Goal: Information Seeking & Learning: Learn about a topic

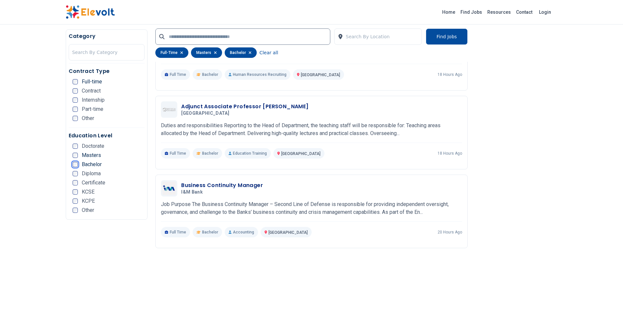
scroll to position [776, 0]
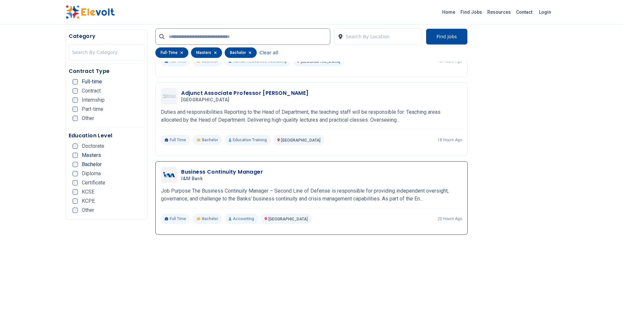
click at [253, 169] on h3 "Business Continuity Manager" at bounding box center [222, 172] width 82 height 8
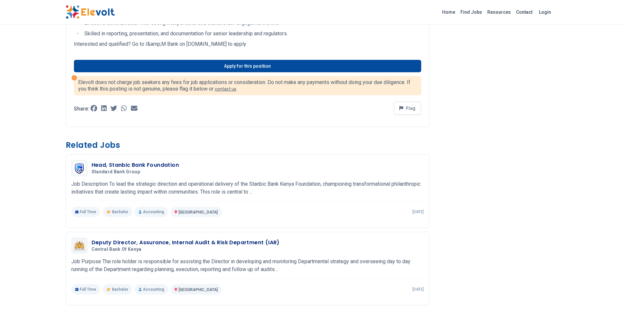
scroll to position [811, 0]
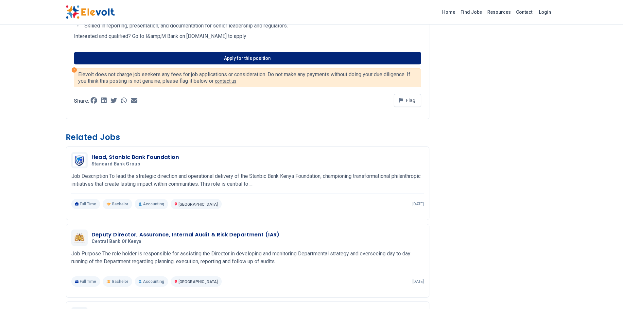
click at [235, 56] on link "Apply for this position" at bounding box center [247, 58] width 347 height 12
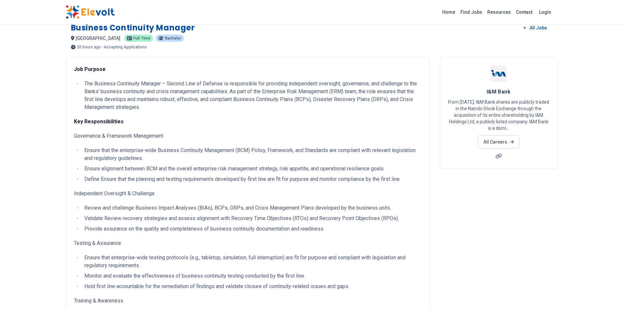
scroll to position [0, 0]
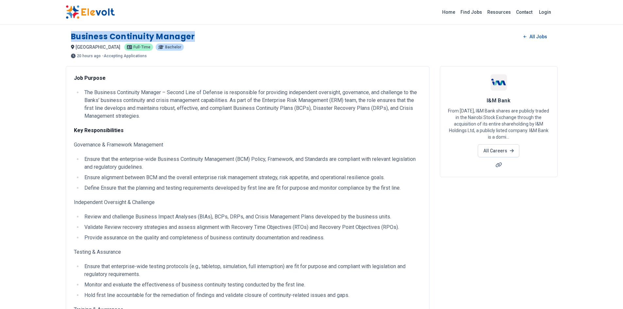
drag, startPoint x: 194, startPoint y: 34, endPoint x: 72, endPoint y: 37, distance: 122.4
click at [72, 37] on h1 "Business Continuity Manager" at bounding box center [133, 36] width 124 height 10
copy h1 "Business Continuity Manager"
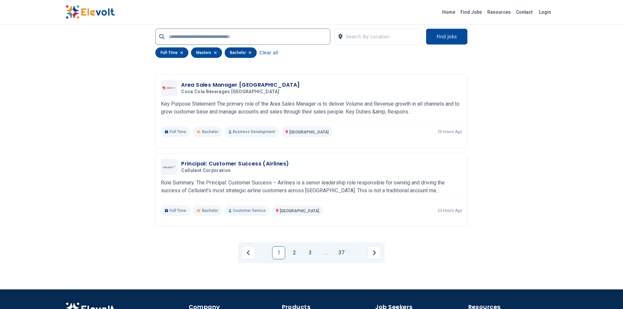
scroll to position [1400, 0]
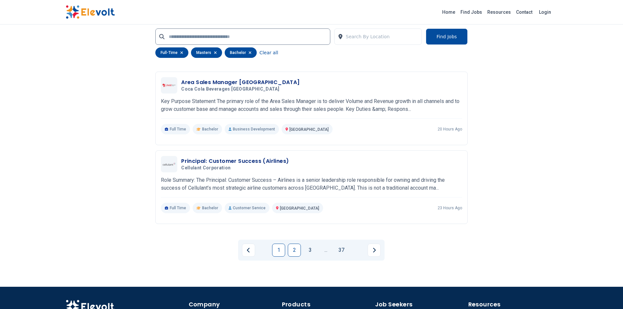
click at [294, 249] on link "2" at bounding box center [294, 250] width 13 height 13
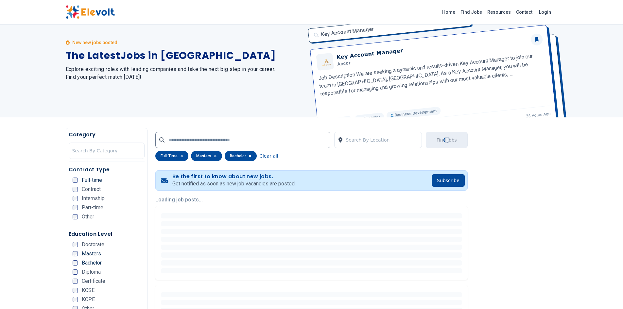
scroll to position [0, 0]
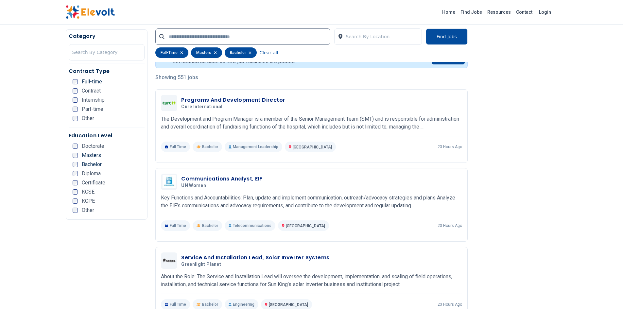
scroll to position [157, 0]
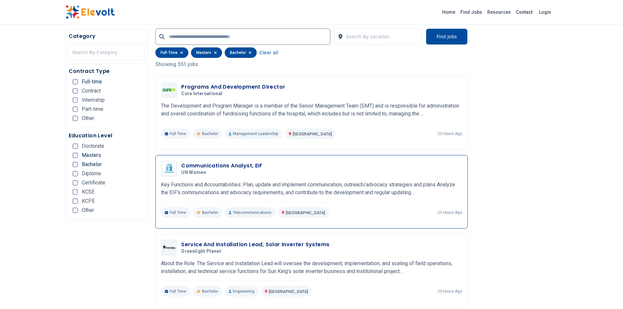
click at [249, 168] on h3 "Communications Analyst, EIF" at bounding box center [221, 166] width 81 height 8
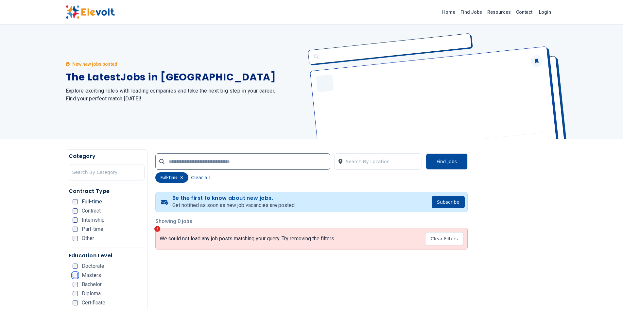
click at [76, 286] on ul "Doctorate Masters Bachelor Diploma Certificate KCSE KCPE Other" at bounding box center [109, 300] width 72 height 73
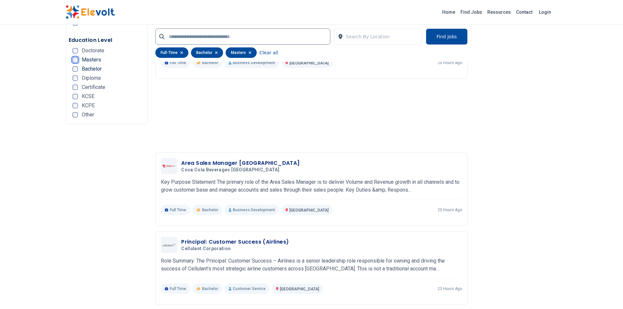
scroll to position [1485, 0]
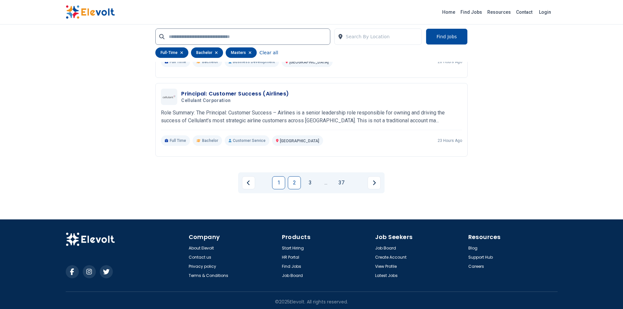
click at [297, 179] on link "2" at bounding box center [294, 182] width 13 height 13
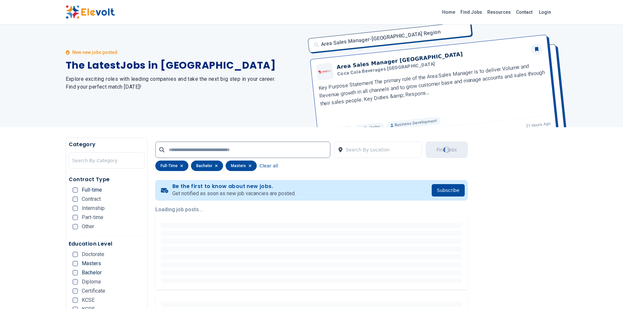
scroll to position [0, 0]
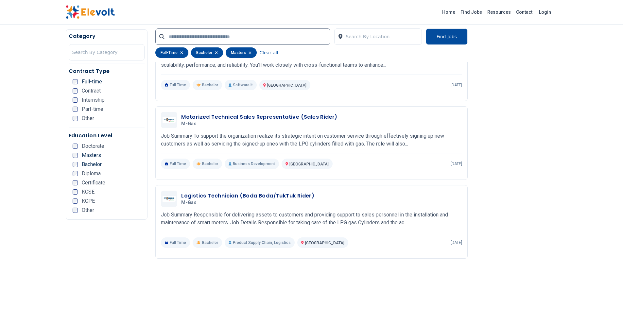
scroll to position [1470, 0]
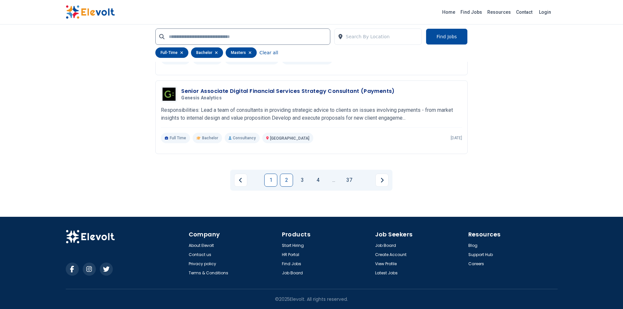
click at [271, 179] on link "1" at bounding box center [270, 180] width 13 height 13
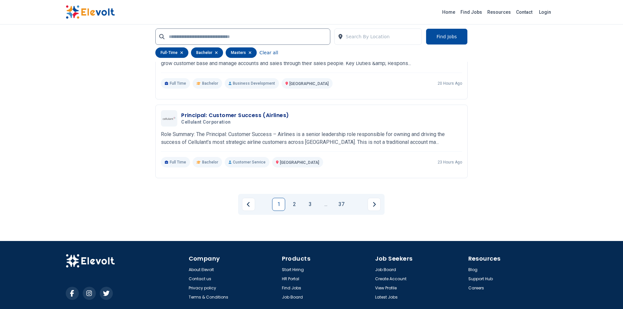
scroll to position [1467, 0]
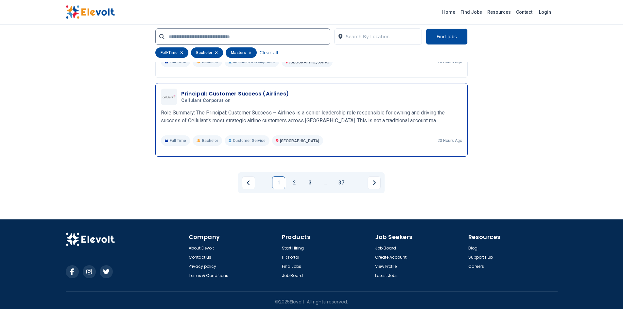
click at [236, 90] on h3 "Principal: Customer Success (Airlines)" at bounding box center [235, 94] width 108 height 8
click at [294, 183] on link "2" at bounding box center [294, 182] width 13 height 13
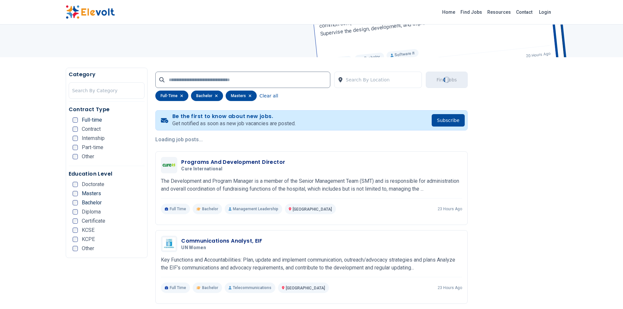
scroll to position [0, 0]
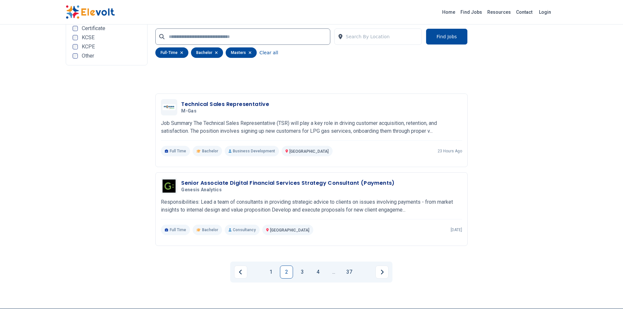
scroll to position [1376, 0]
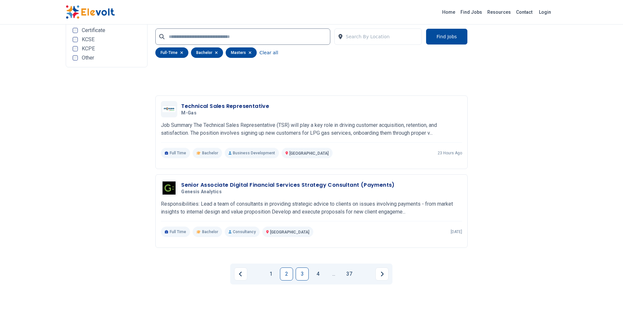
click at [303, 274] on link "3" at bounding box center [302, 274] width 13 height 13
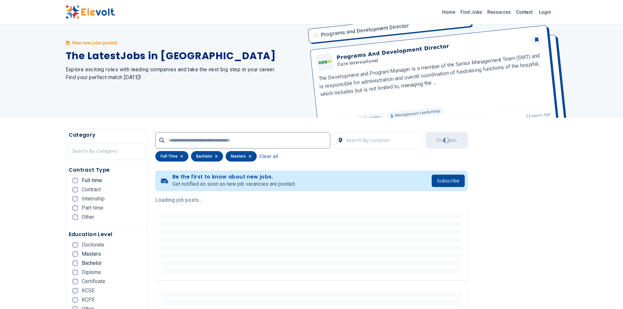
scroll to position [0, 0]
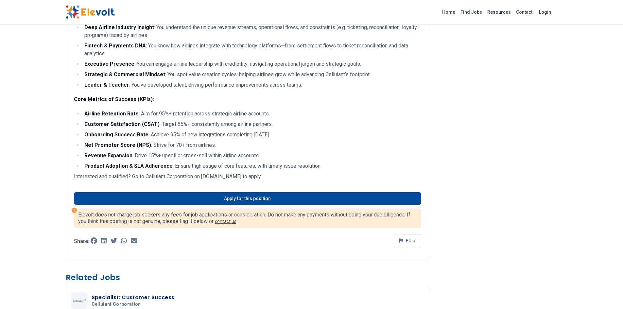
scroll to position [703, 0]
